Goal: Task Accomplishment & Management: Manage account settings

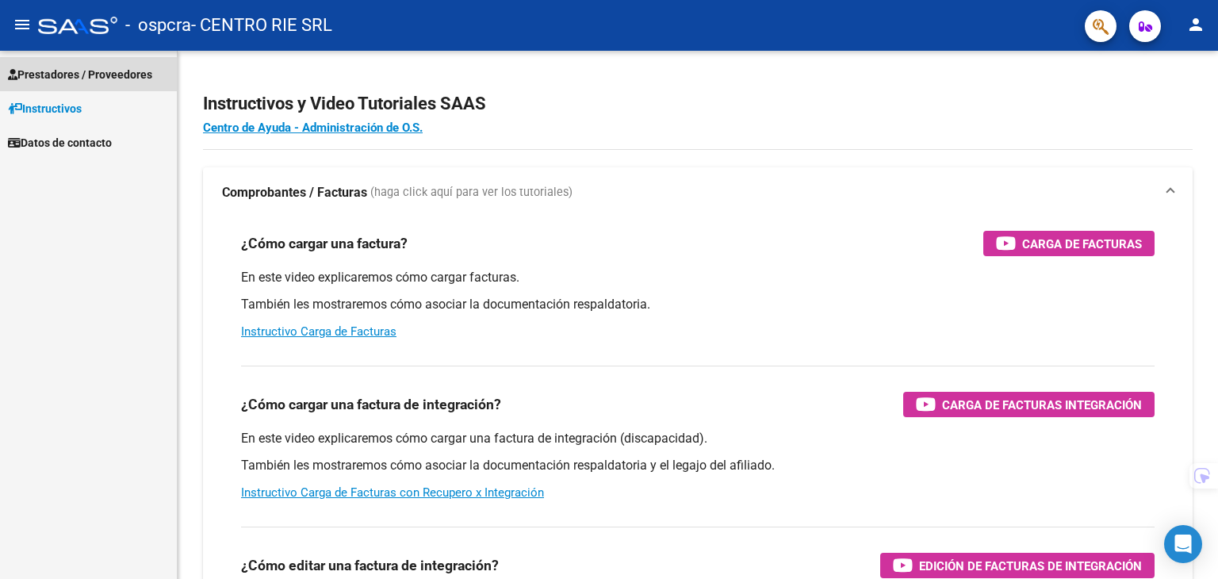
click at [81, 78] on span "Prestadores / Proveedores" at bounding box center [80, 74] width 144 height 17
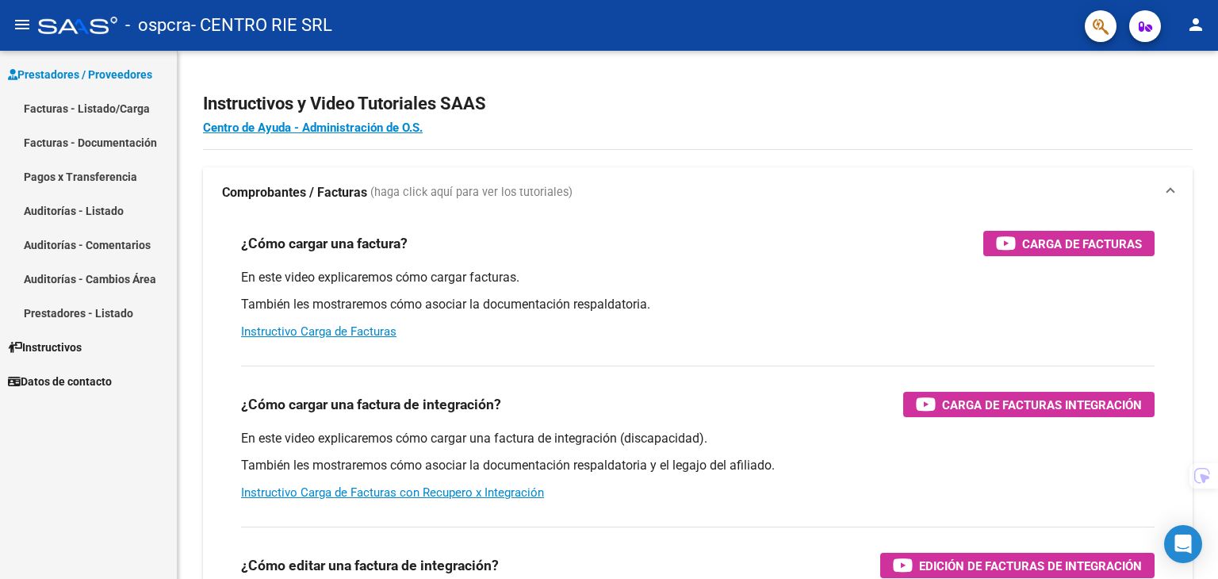
click at [93, 97] on link "Facturas - Listado/Carga" at bounding box center [88, 108] width 177 height 34
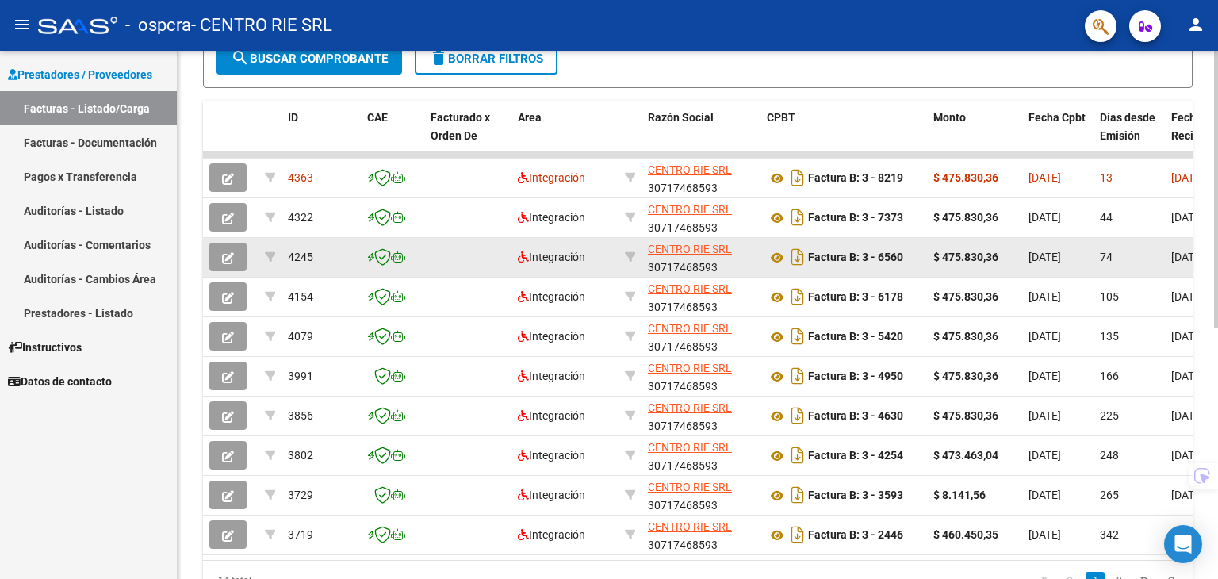
drag, startPoint x: 579, startPoint y: 252, endPoint x: 363, endPoint y: 240, distance: 216.7
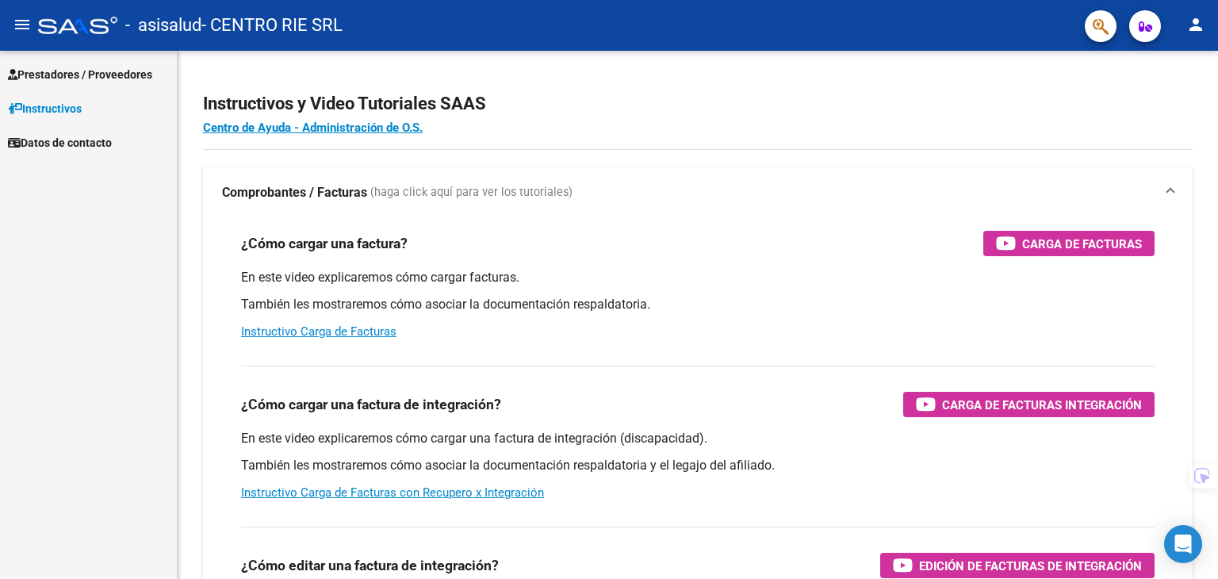
click at [133, 83] on link "Prestadores / Proveedores" at bounding box center [88, 74] width 177 height 34
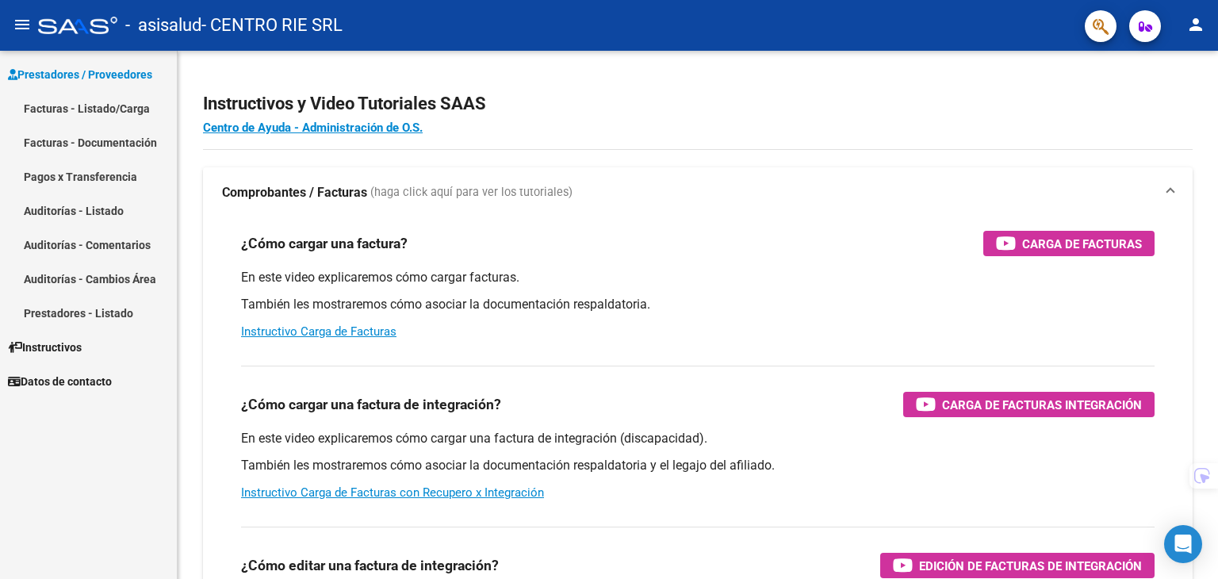
click at [124, 109] on link "Facturas - Listado/Carga" at bounding box center [88, 108] width 177 height 34
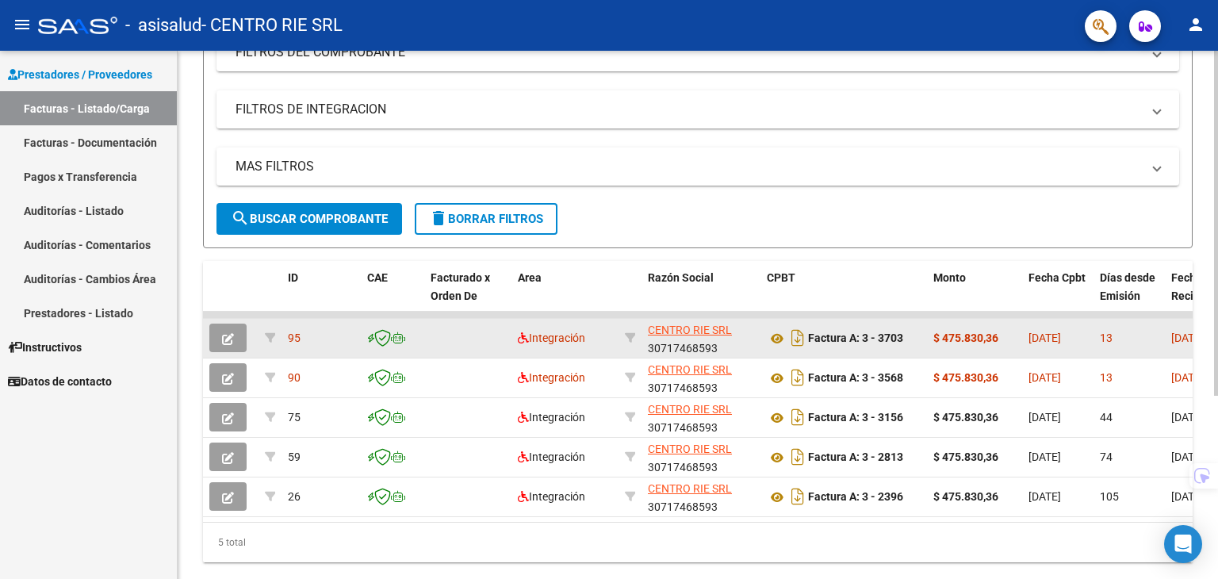
scroll to position [280, 0]
